Goal: Information Seeking & Learning: Check status

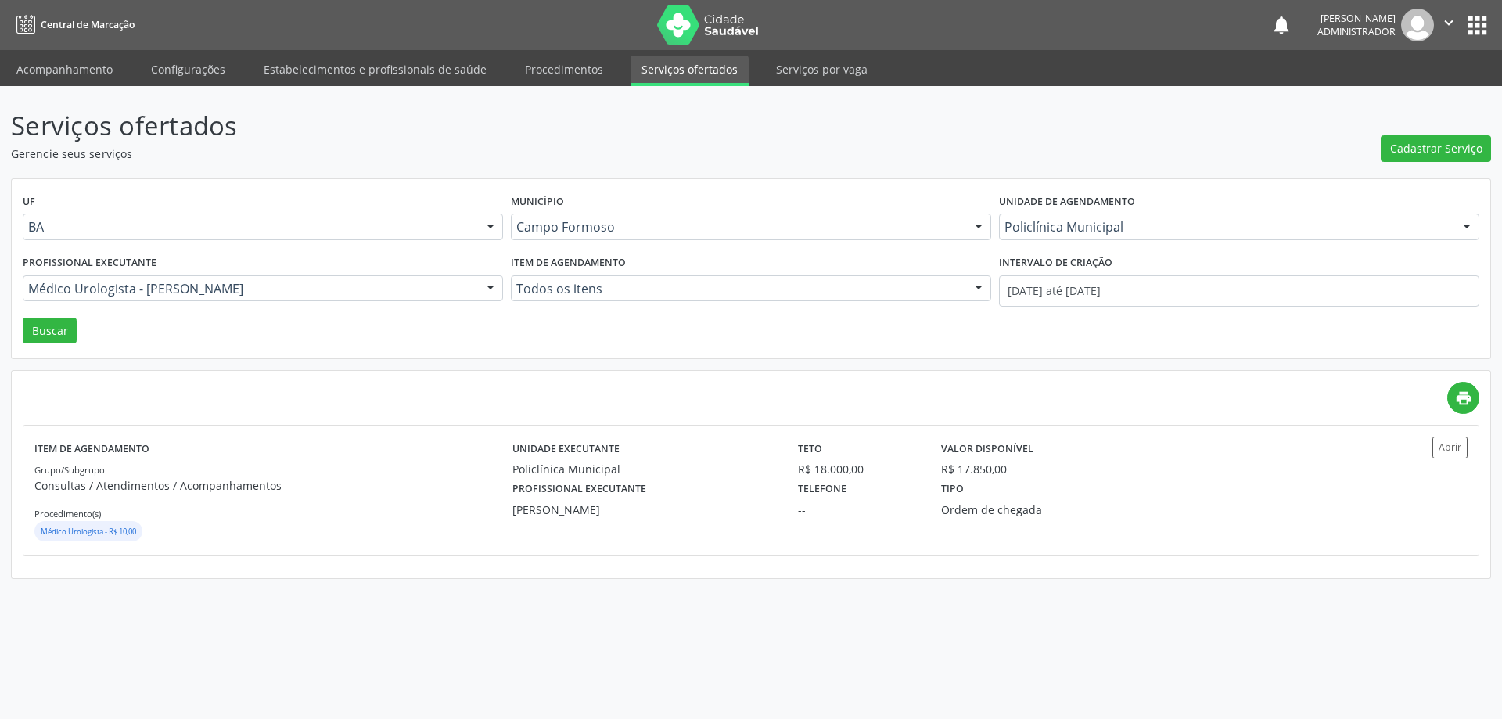
click at [490, 288] on div at bounding box center [490, 289] width 23 height 27
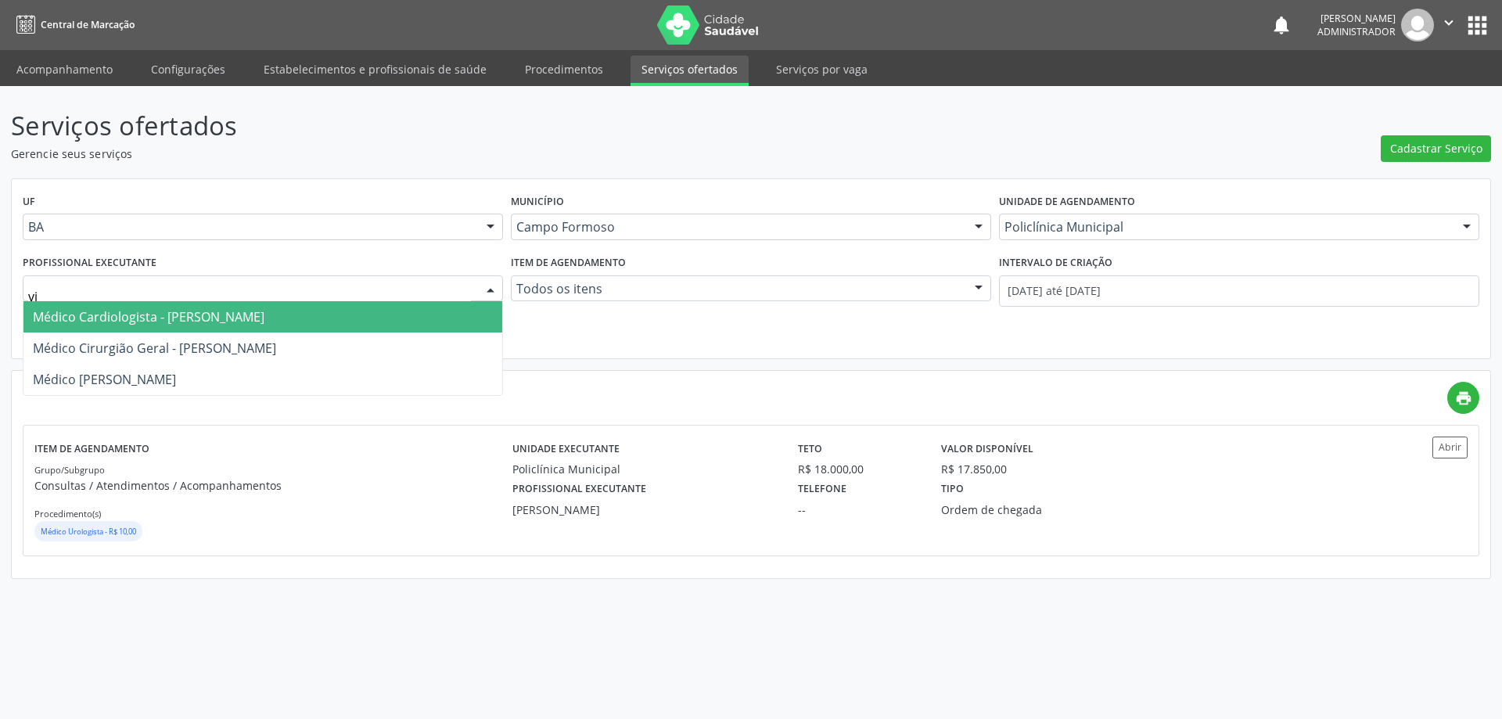
type input "vix"
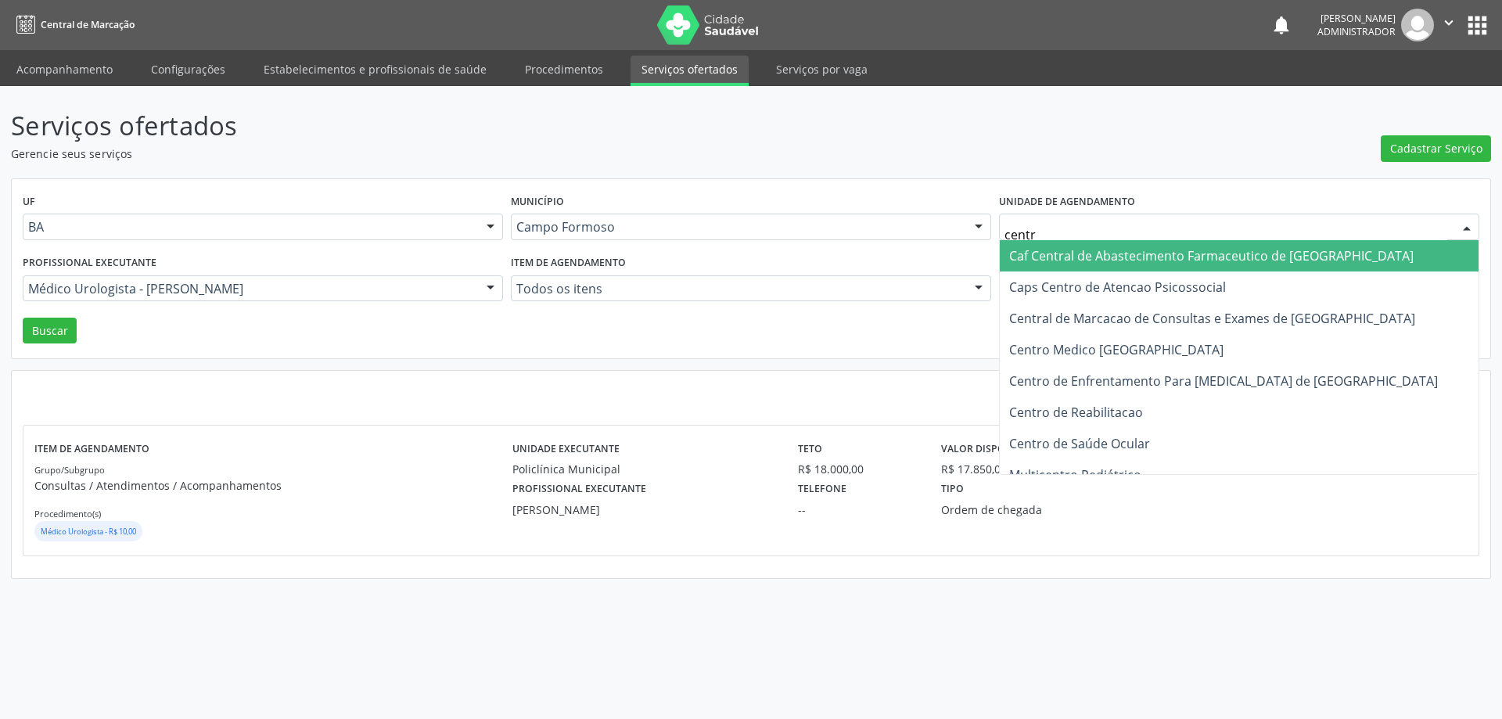
type input "centro"
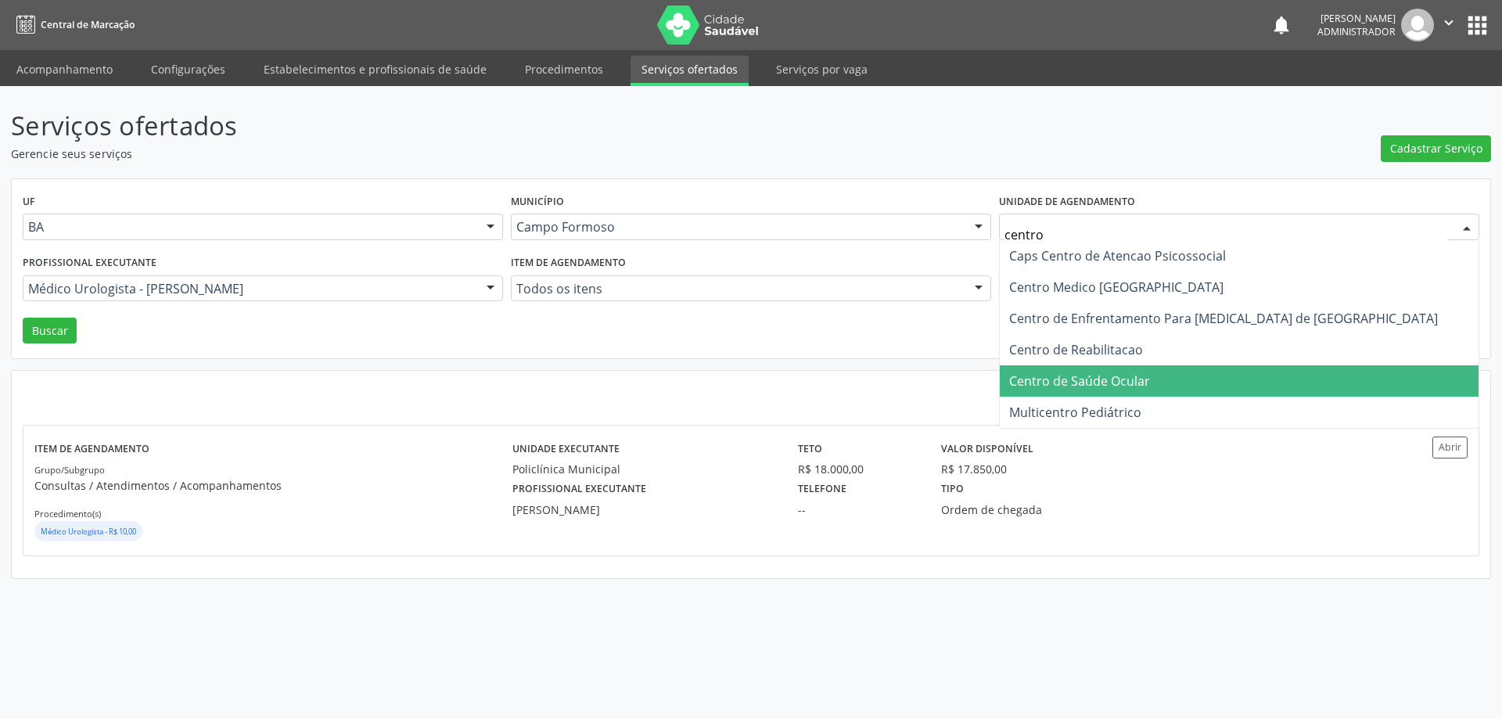
click at [1107, 379] on span "Centro de Saúde Ocular" at bounding box center [1079, 380] width 141 height 17
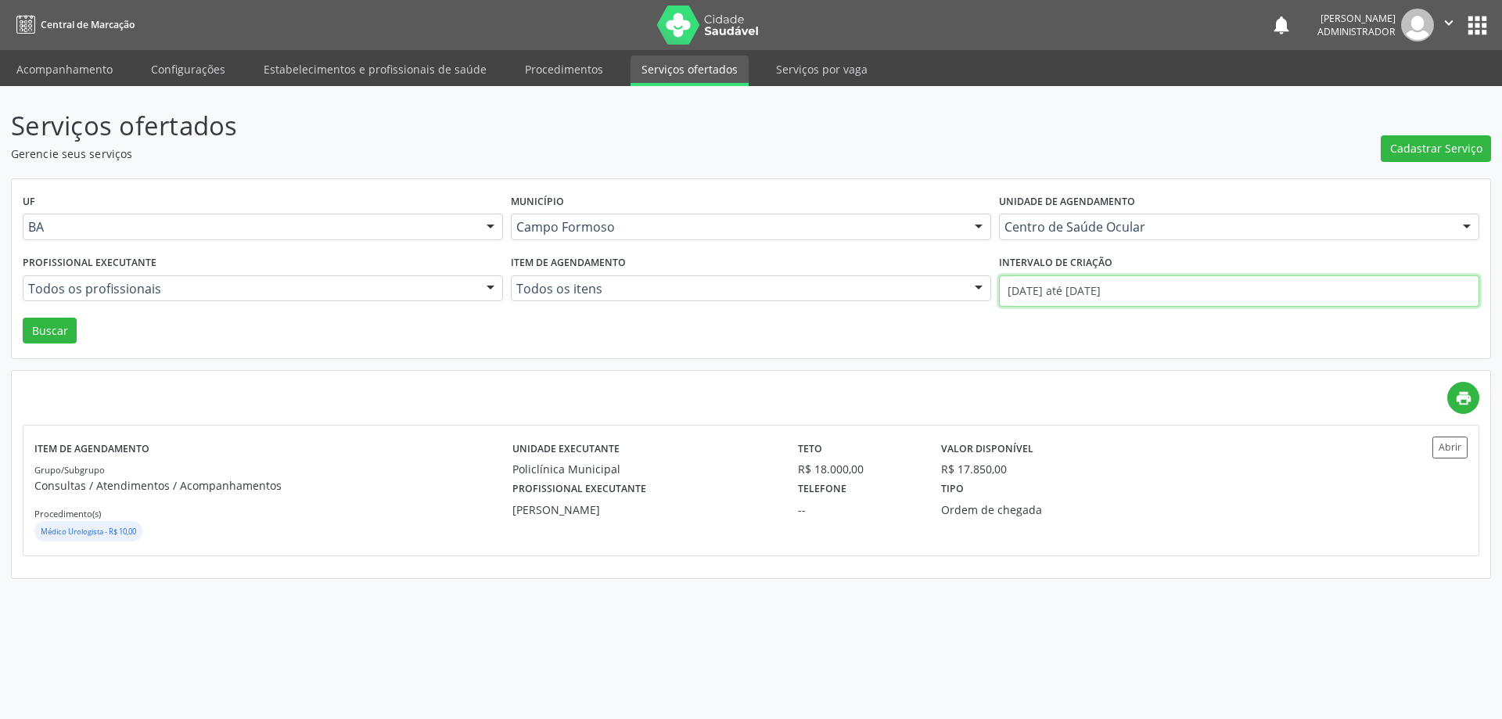
click at [1025, 285] on input "01/09/2025 até 30/09/2025" at bounding box center [1239, 290] width 480 height 31
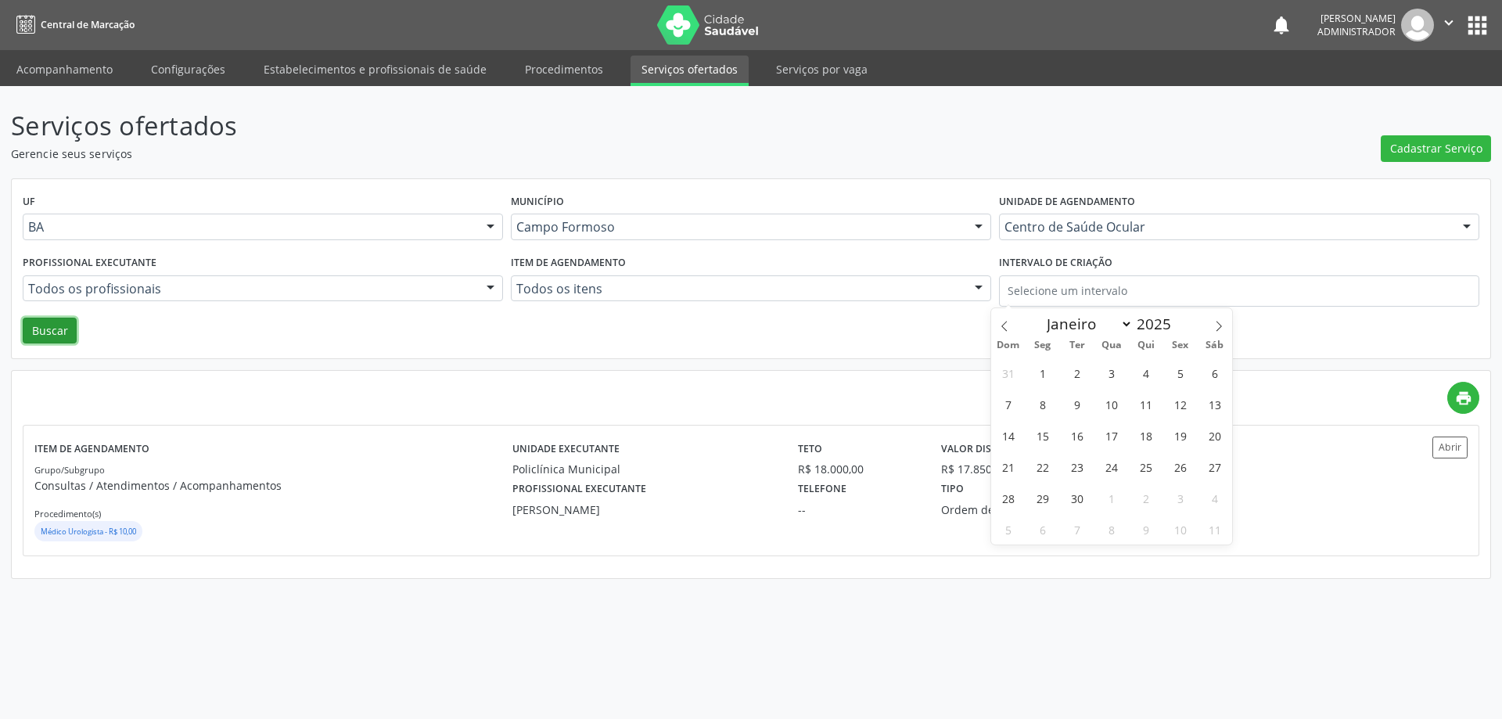
click at [43, 333] on button "Buscar" at bounding box center [50, 331] width 54 height 27
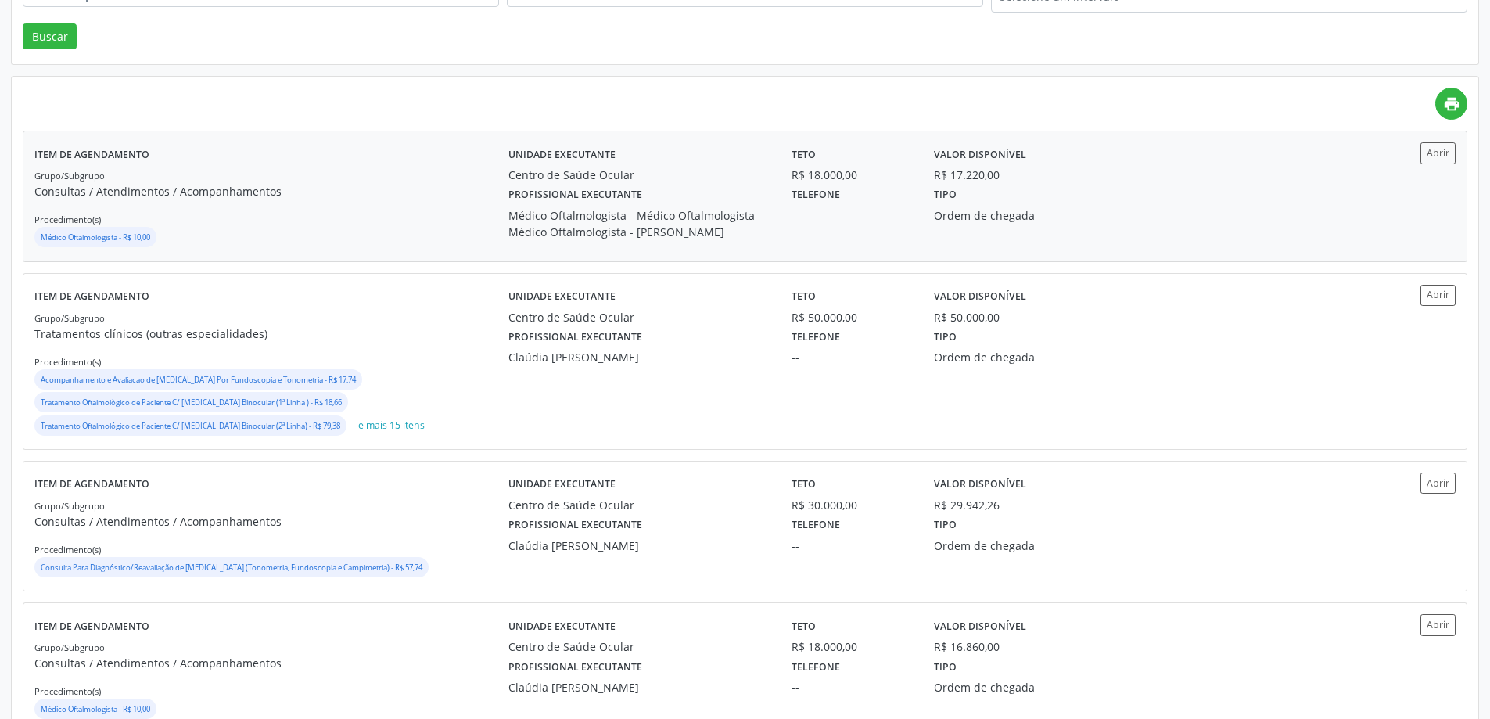
scroll to position [313, 0]
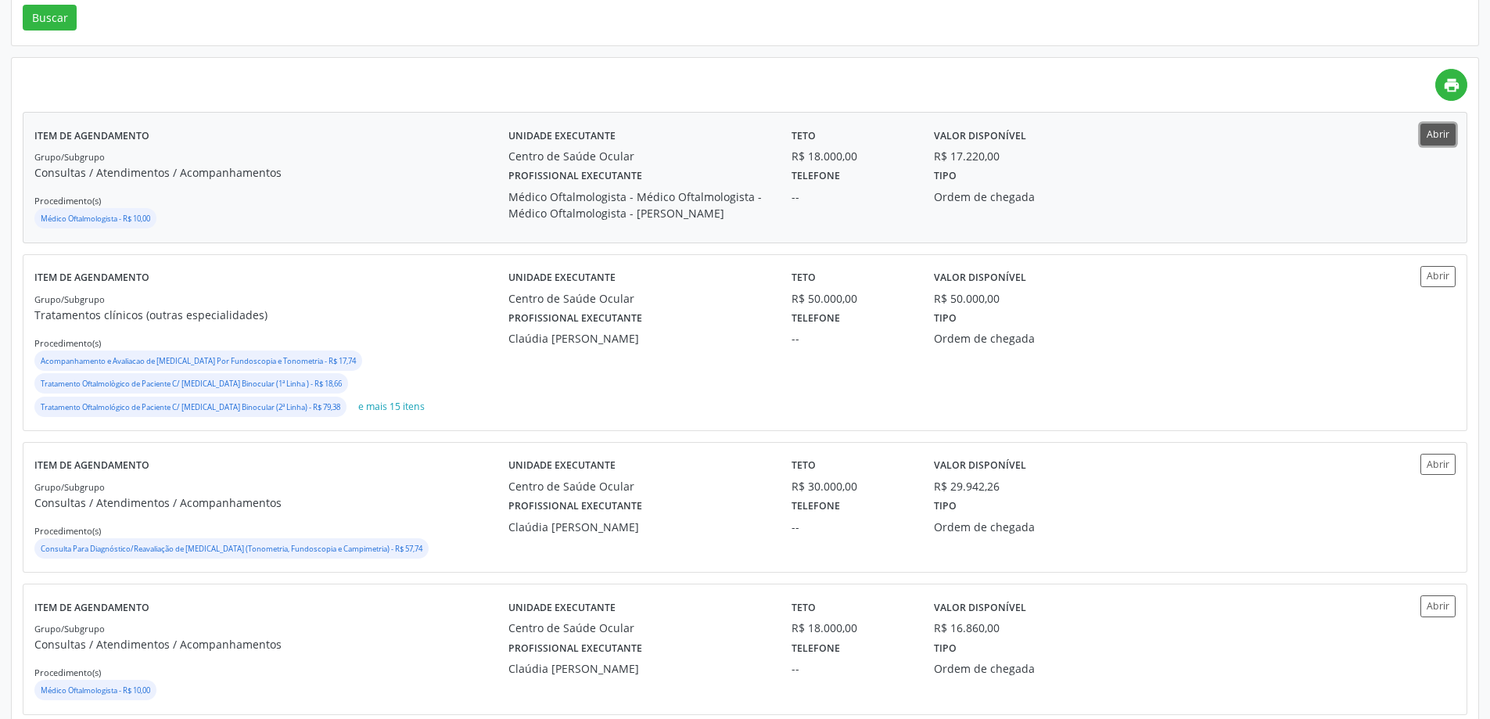
click at [1432, 138] on button "Abrir" at bounding box center [1438, 134] width 35 height 21
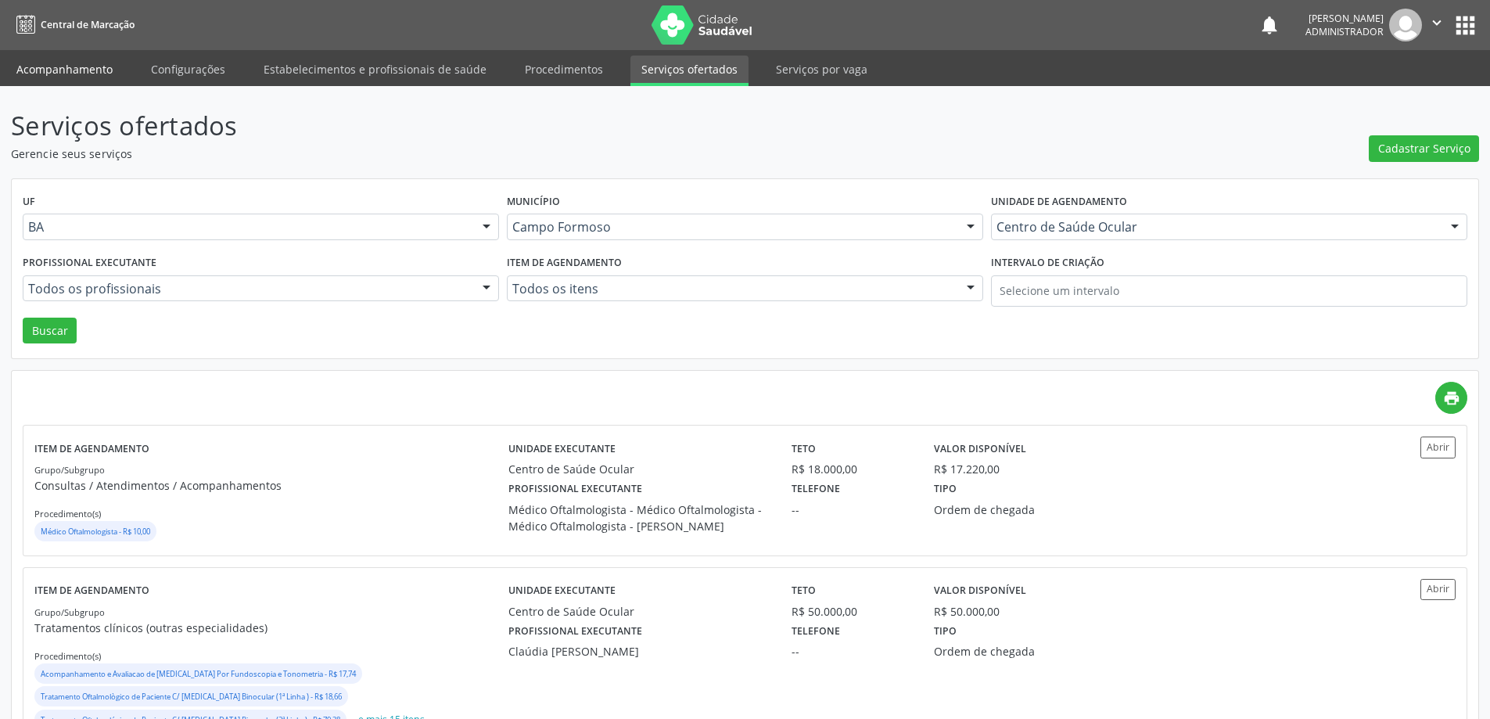
click at [59, 61] on link "Acompanhamento" at bounding box center [64, 69] width 118 height 27
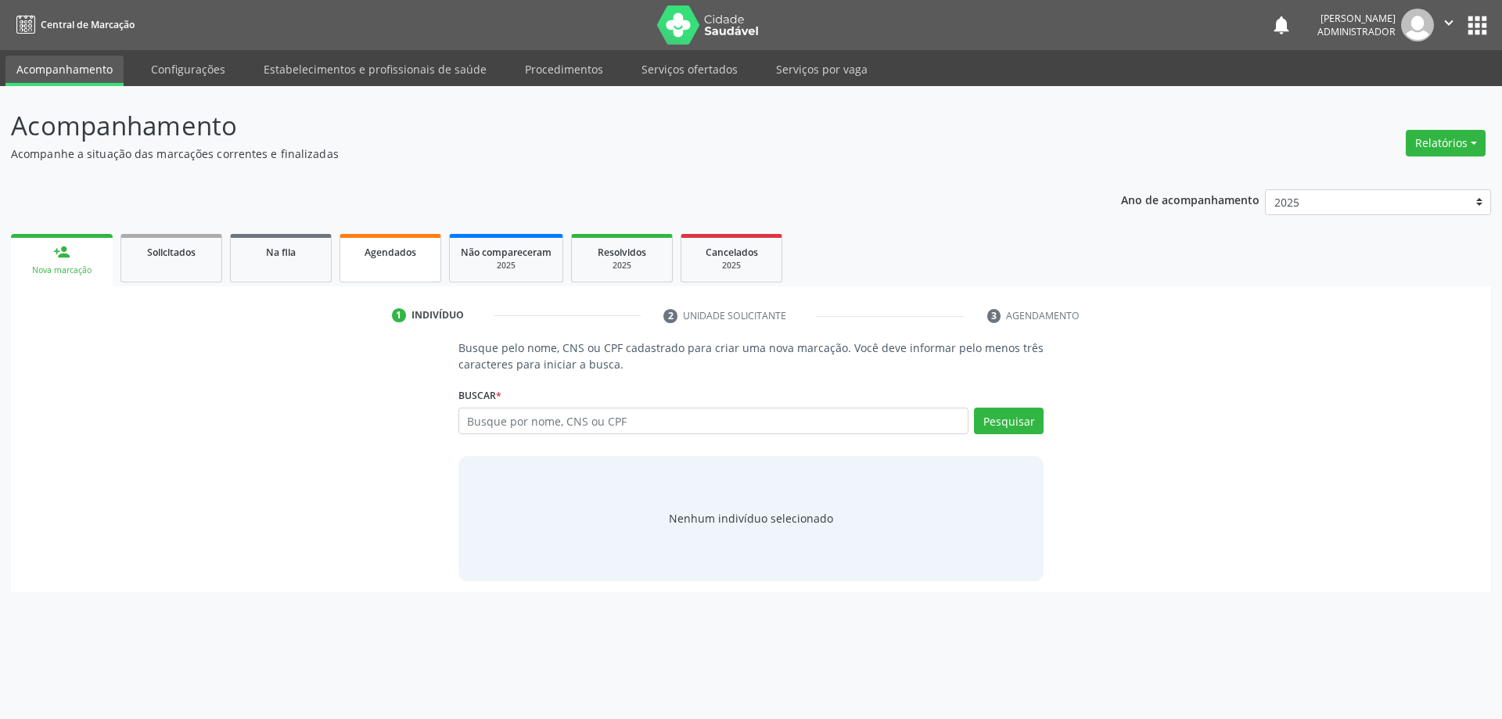
click at [402, 246] on span "Agendados" at bounding box center [391, 252] width 52 height 13
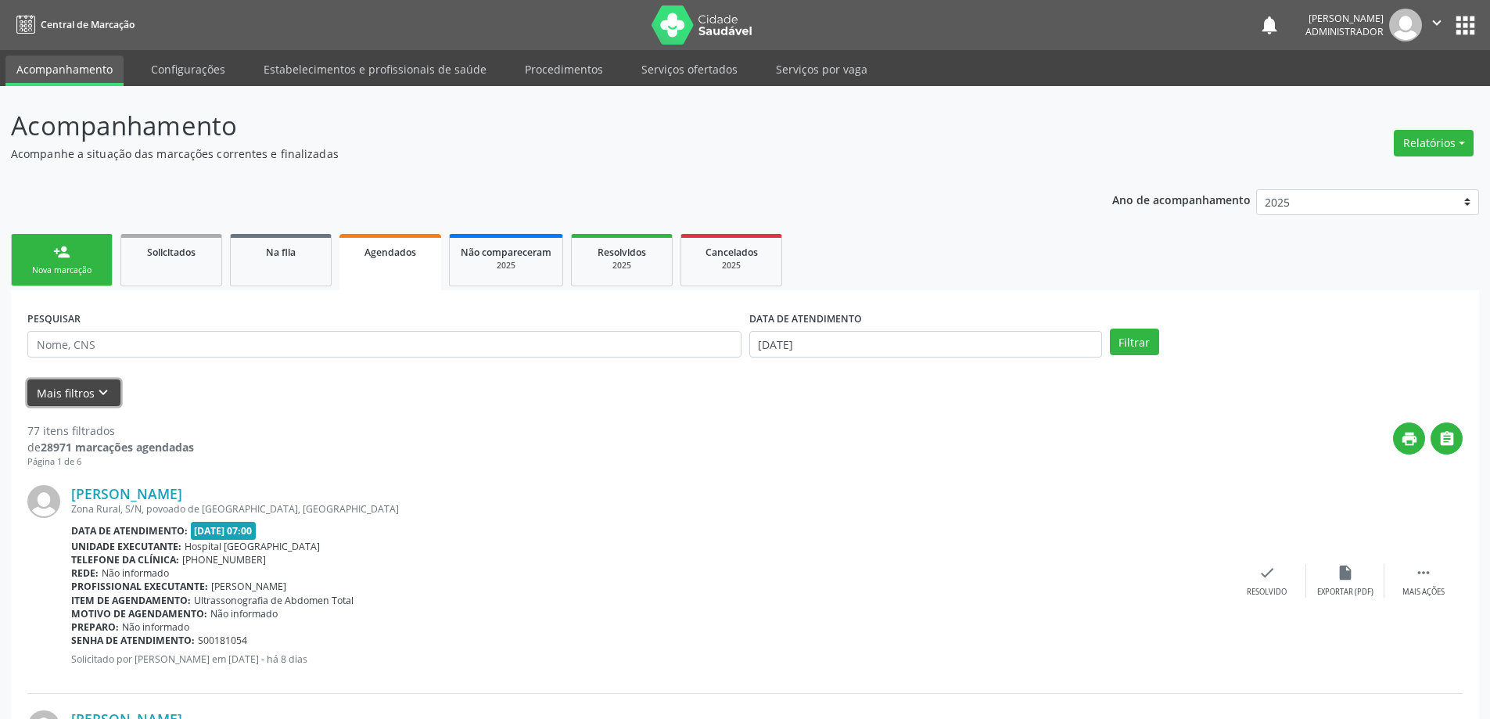
click at [77, 390] on button "Mais filtros keyboard_arrow_down" at bounding box center [73, 392] width 93 height 27
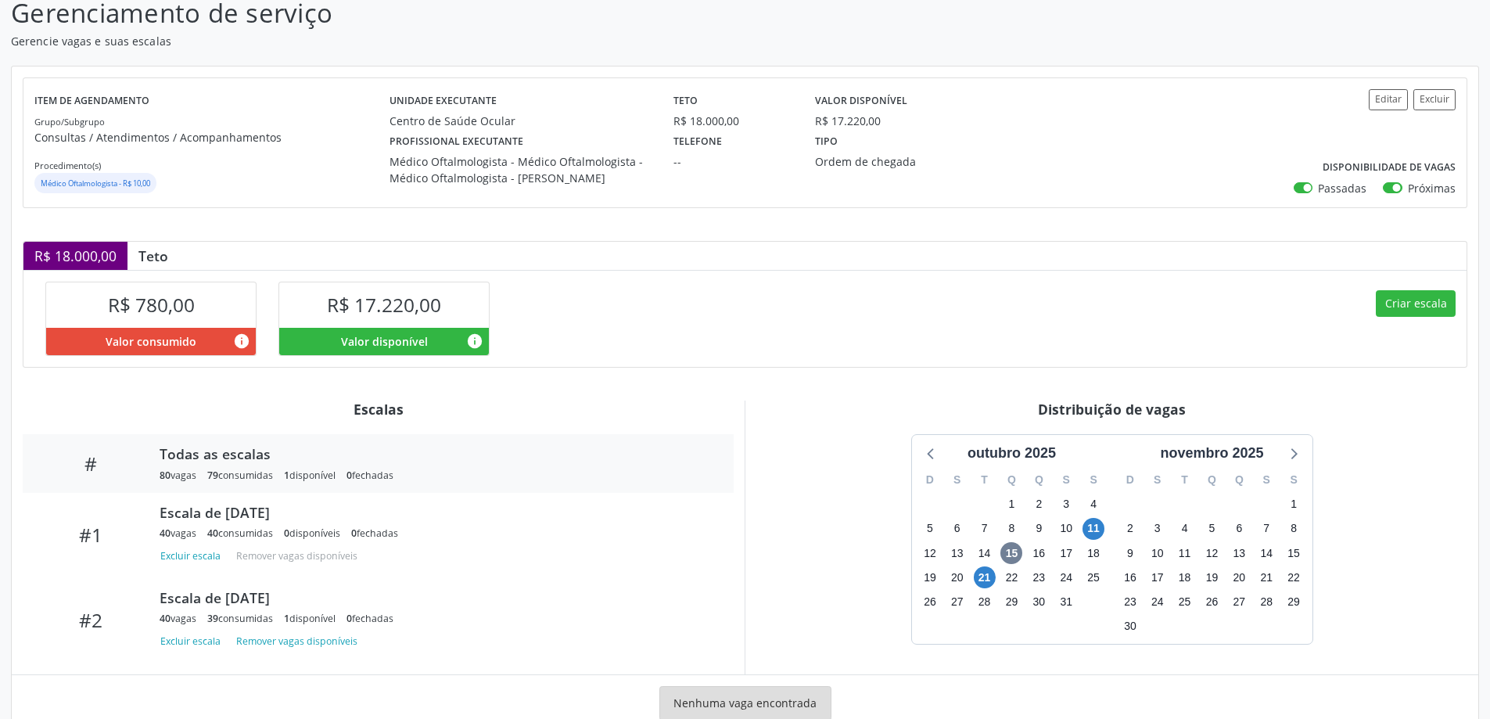
scroll to position [159, 0]
